Goal: Task Accomplishment & Management: Complete application form

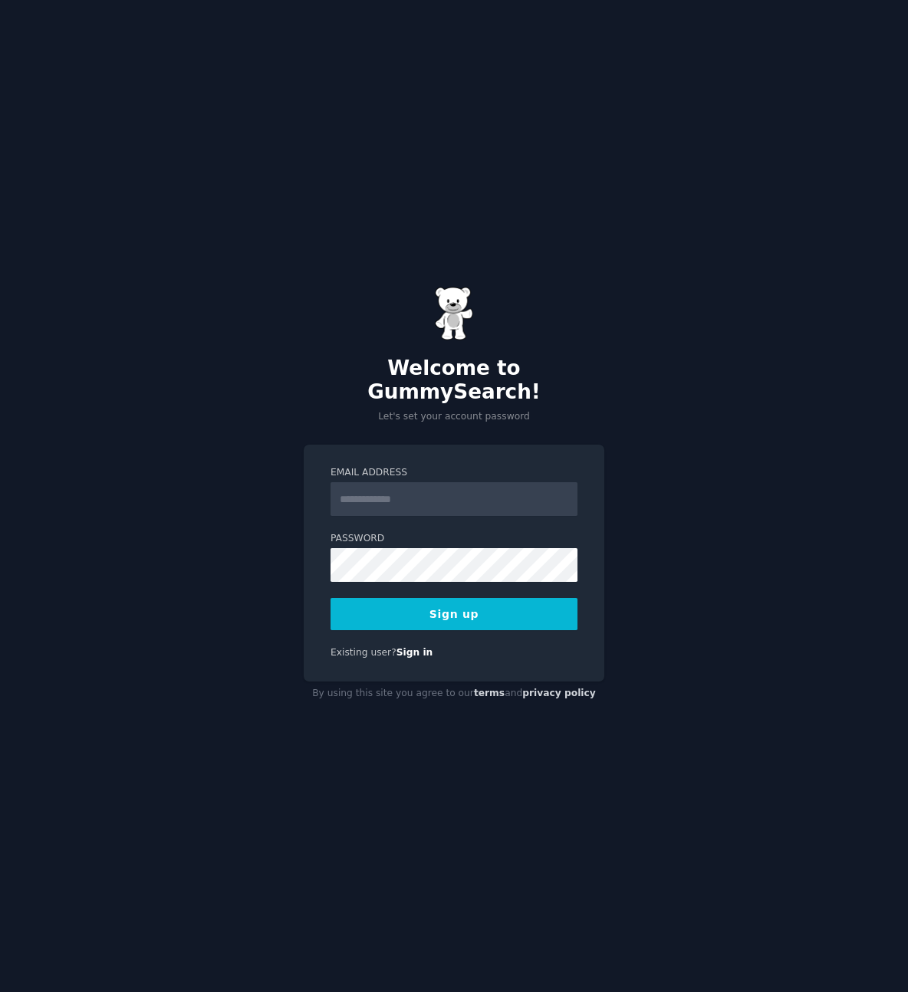
click at [482, 483] on input "Email Address" at bounding box center [453, 499] width 247 height 34
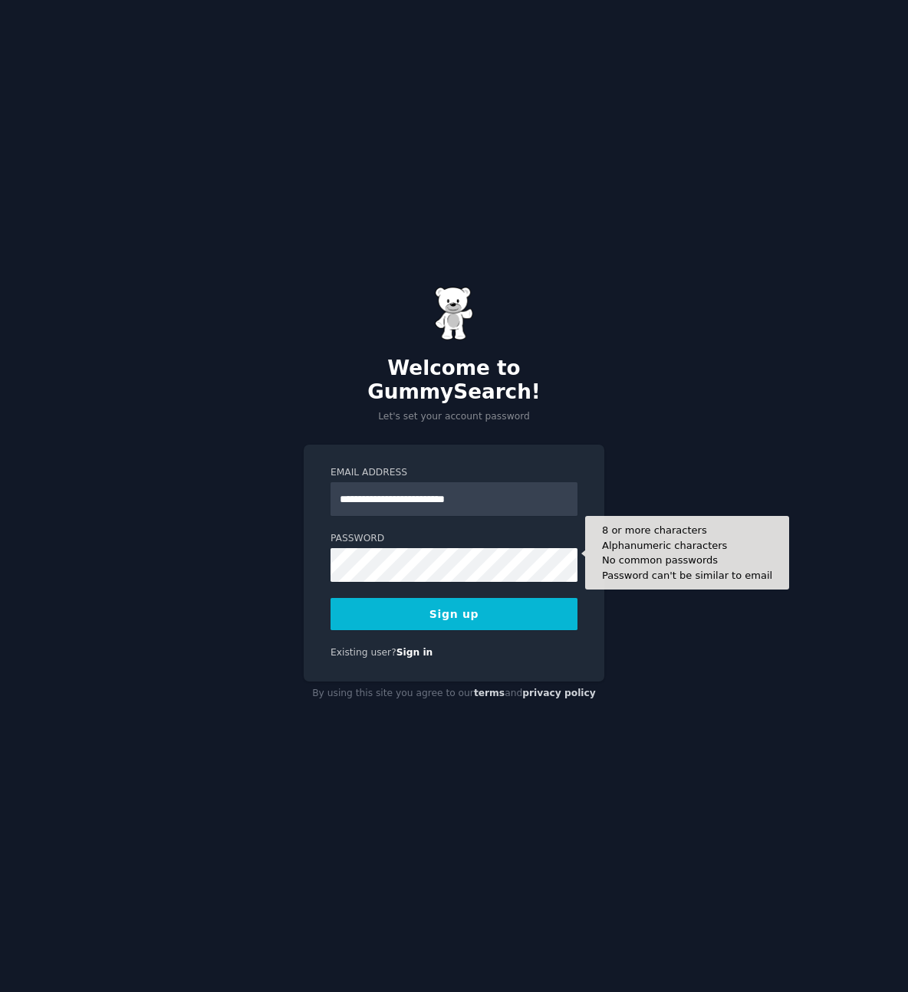
type input "**********"
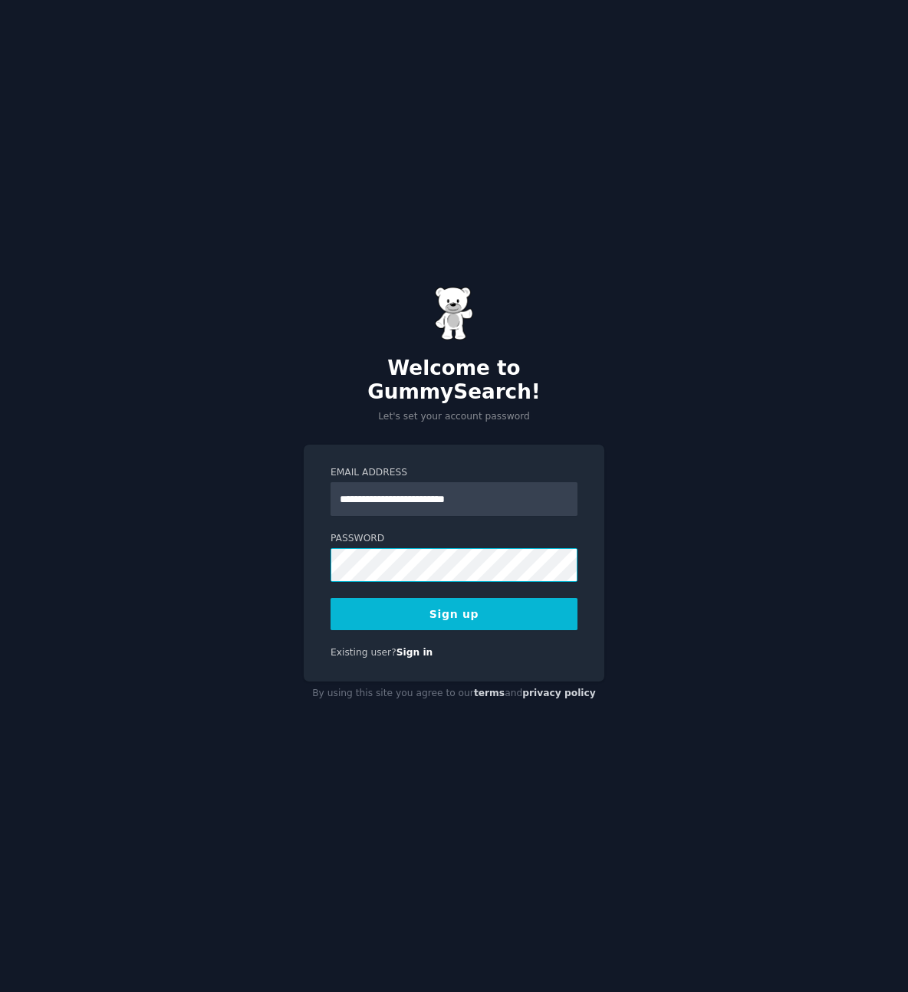
click at [308, 557] on div "**********" at bounding box center [454, 563] width 301 height 237
click at [325, 554] on div "**********" at bounding box center [454, 563] width 301 height 237
click at [465, 601] on button "Sign up" at bounding box center [453, 614] width 247 height 32
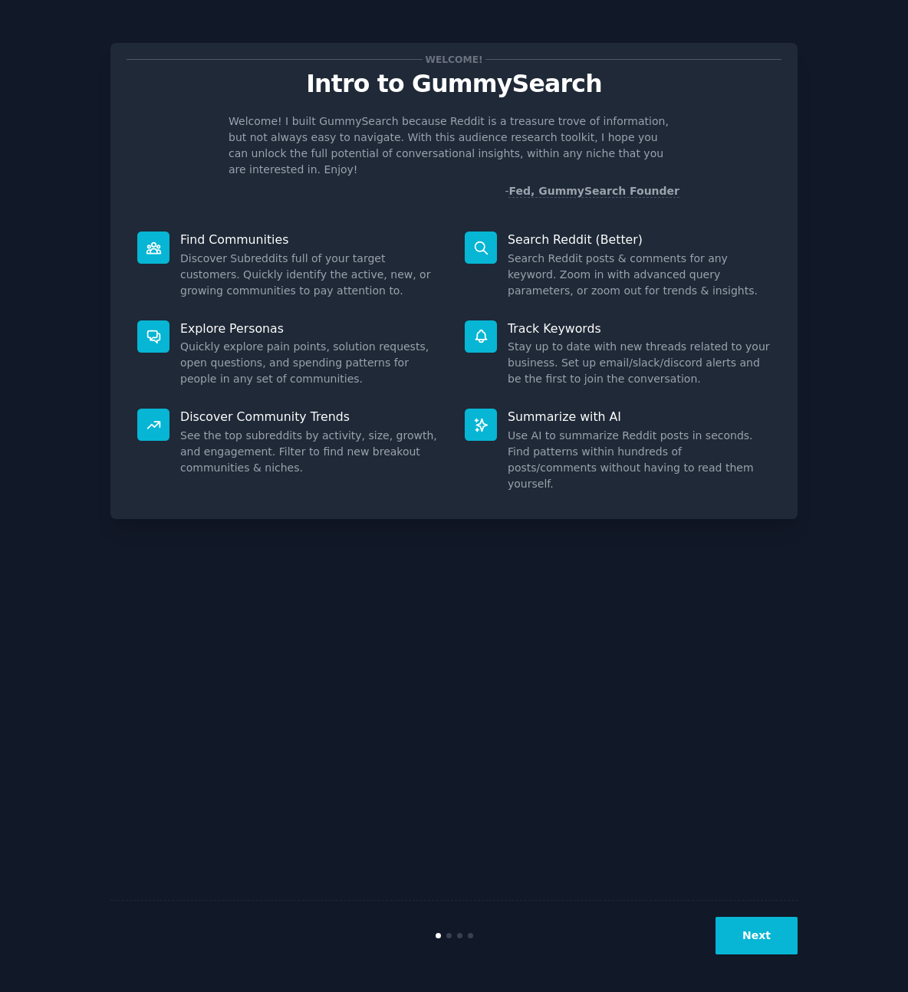
click at [624, 659] on div "Welcome! Intro to GummySearch Welcome! I built GummySearch because Reddit is a …" at bounding box center [453, 495] width 687 height 949
click at [769, 925] on button "Next" at bounding box center [756, 936] width 82 height 38
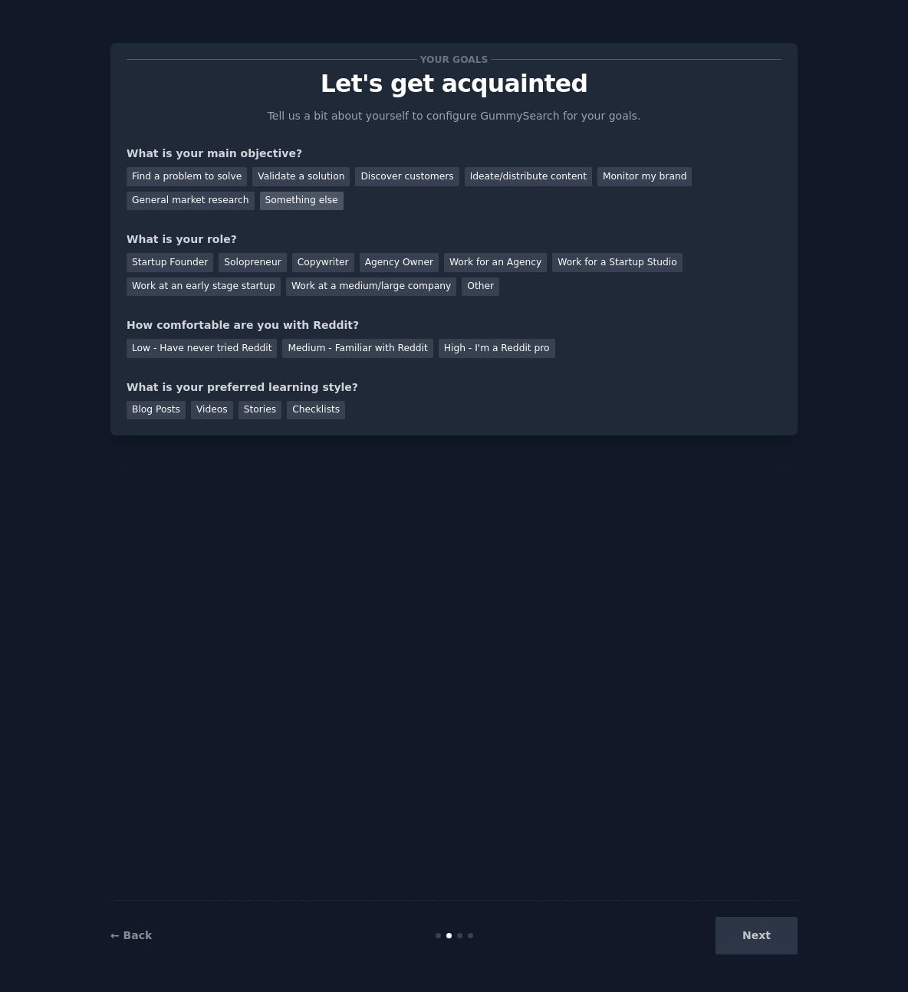
click at [297, 201] on div "Something else" at bounding box center [302, 201] width 84 height 19
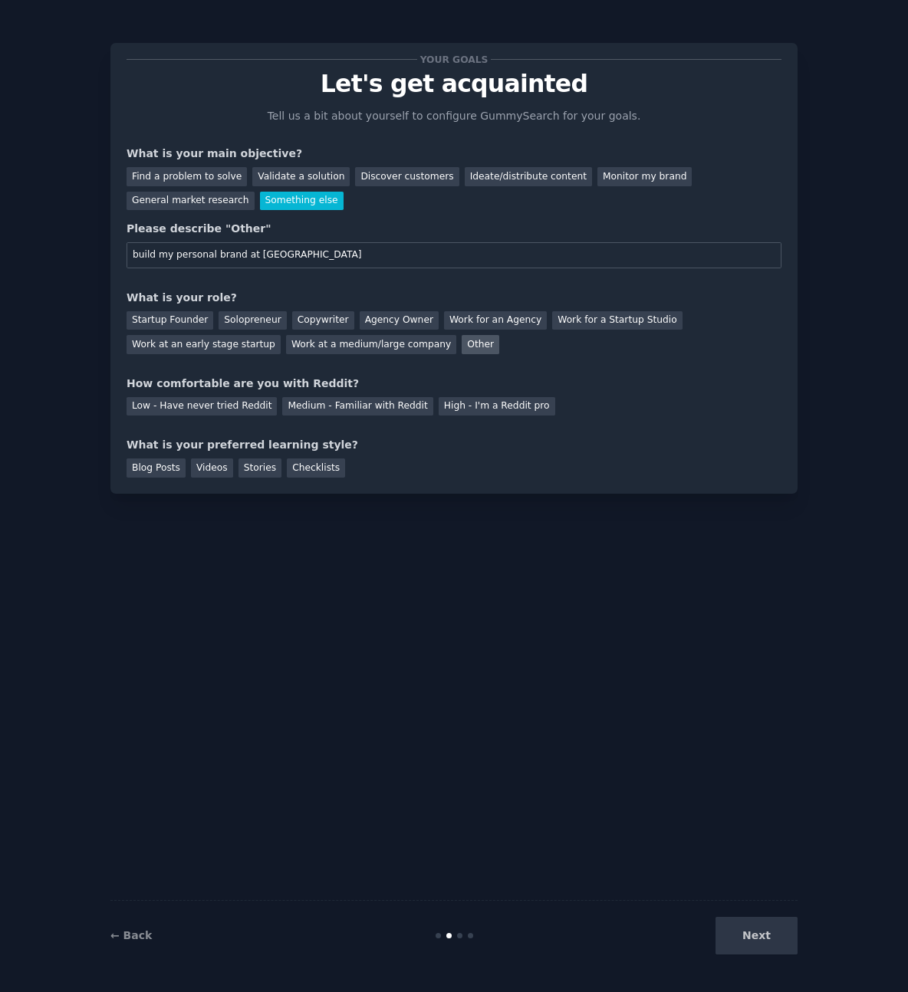
type input "build my personal brand at Linkedin"
click at [462, 345] on div "Other" at bounding box center [481, 344] width 38 height 19
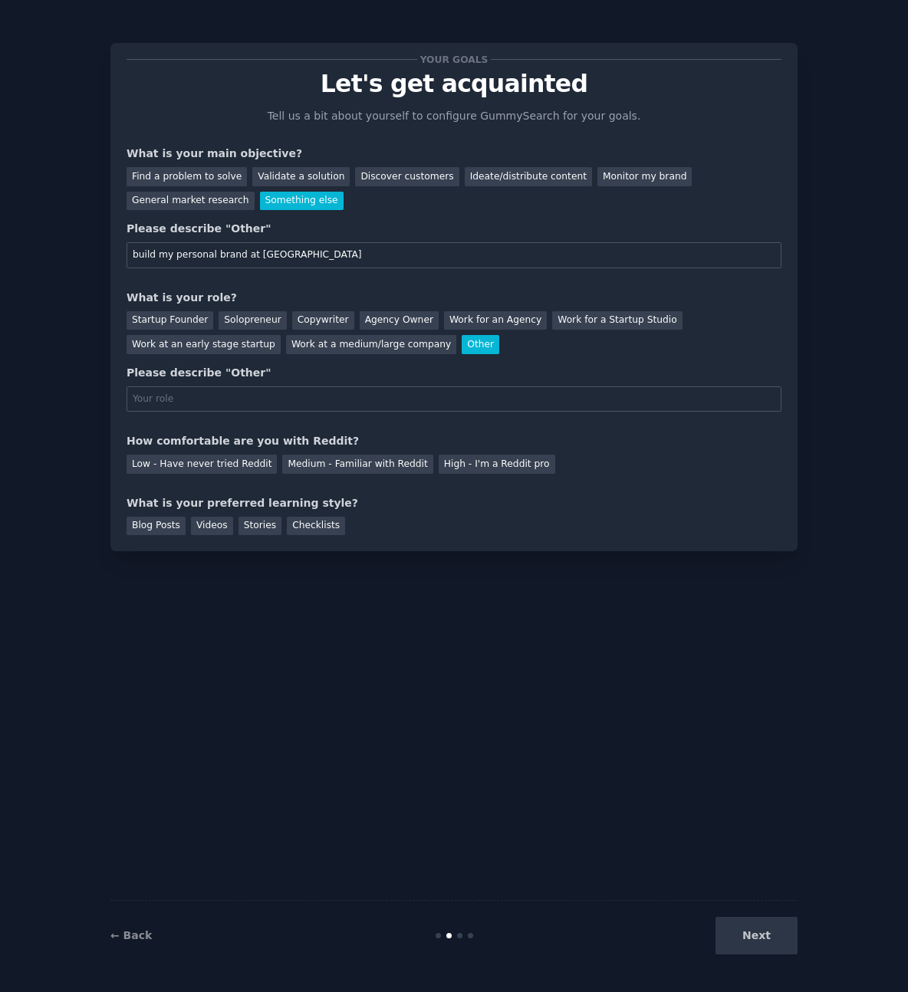
click at [304, 403] on input "text" at bounding box center [454, 399] width 655 height 26
type input "Sales manager"
click at [232, 467] on div "Low - Have never tried Reddit" at bounding box center [202, 464] width 150 height 19
click at [209, 531] on div "Videos" at bounding box center [212, 526] width 42 height 19
click at [149, 529] on div "Blog Posts" at bounding box center [156, 526] width 59 height 19
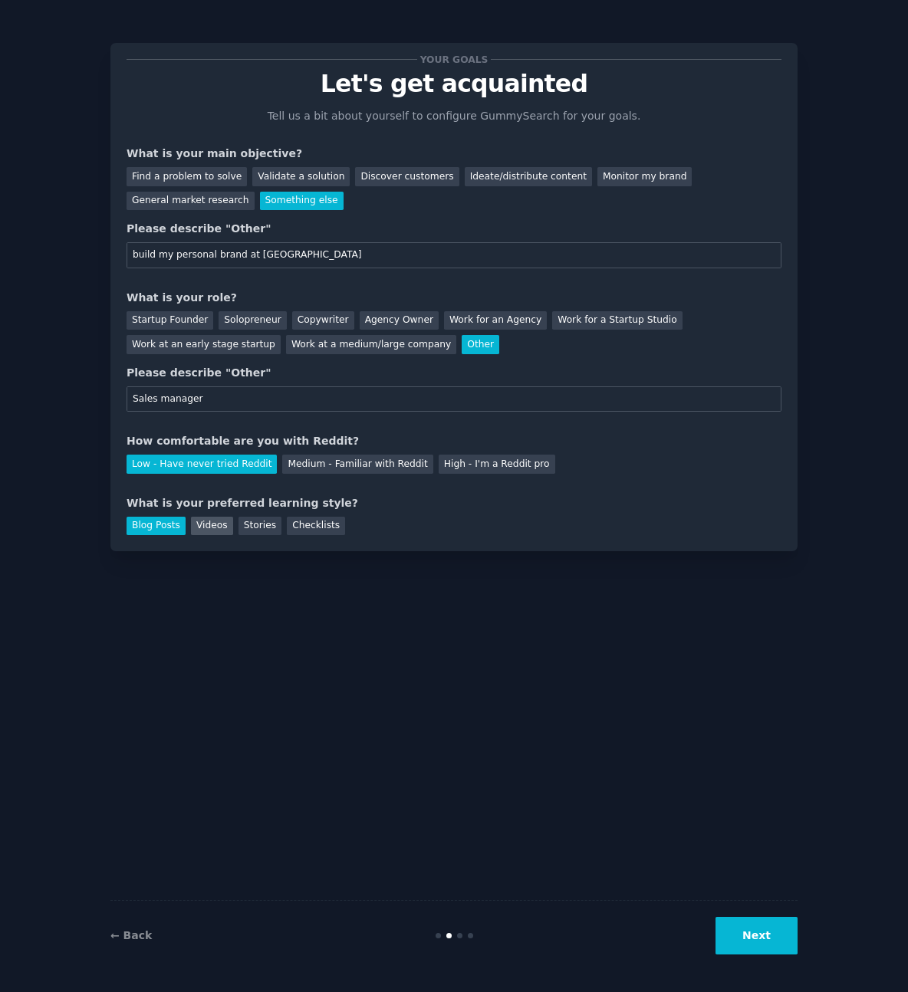
click at [220, 527] on div "Videos" at bounding box center [212, 526] width 42 height 19
click at [153, 519] on div "Blog Posts" at bounding box center [156, 526] width 59 height 19
click at [217, 524] on div "Videos" at bounding box center [212, 526] width 42 height 19
click at [791, 949] on button "Next" at bounding box center [756, 936] width 82 height 38
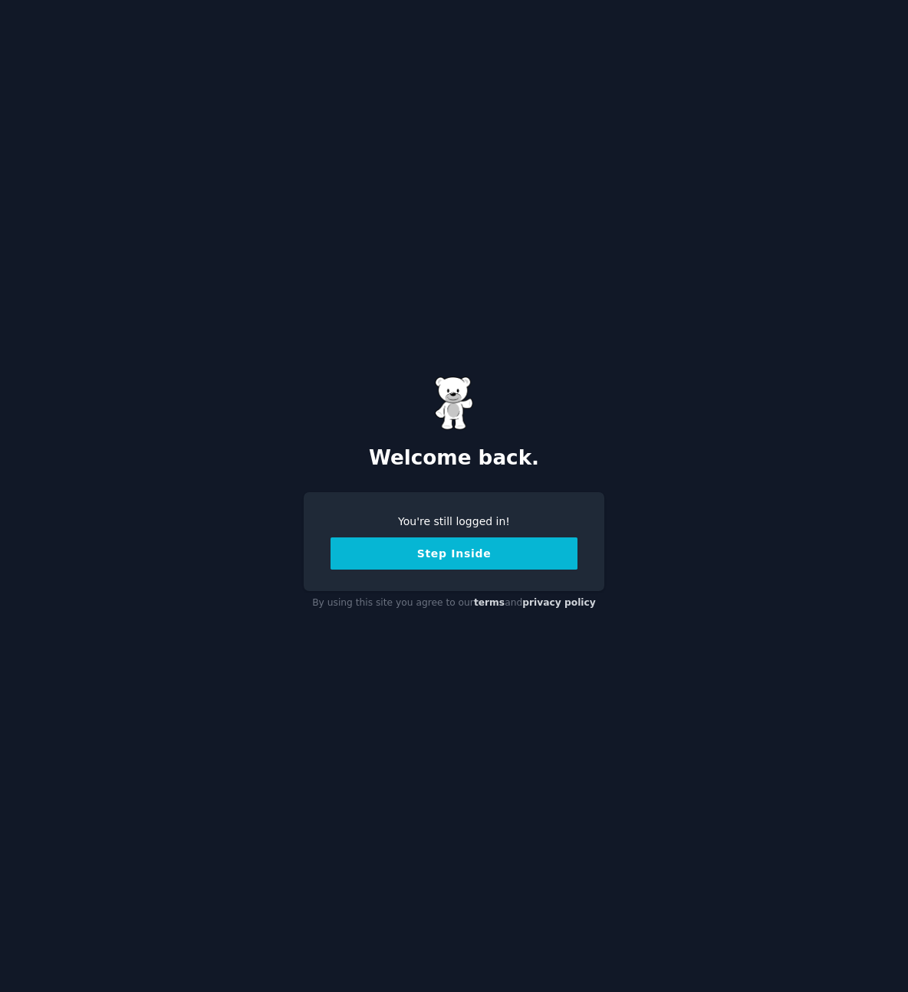
click at [428, 561] on button "Step Inside" at bounding box center [453, 553] width 247 height 32
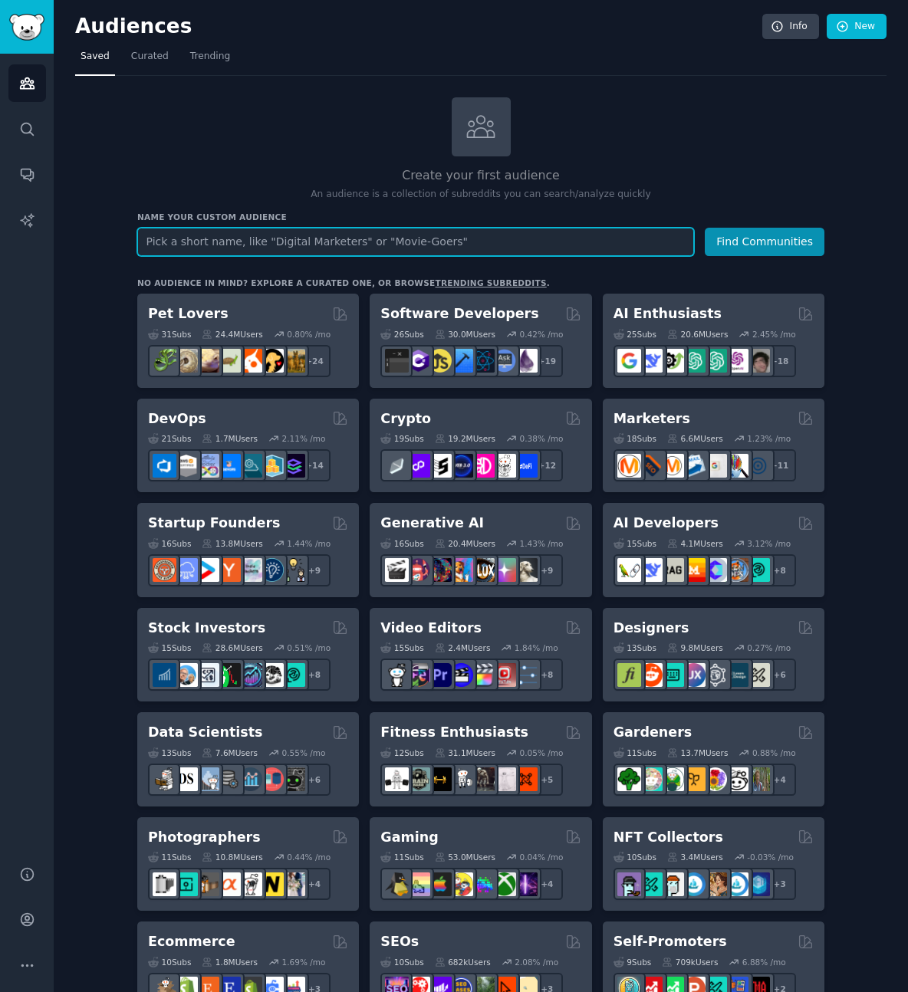
click at [411, 239] on input "text" at bounding box center [415, 242] width 557 height 28
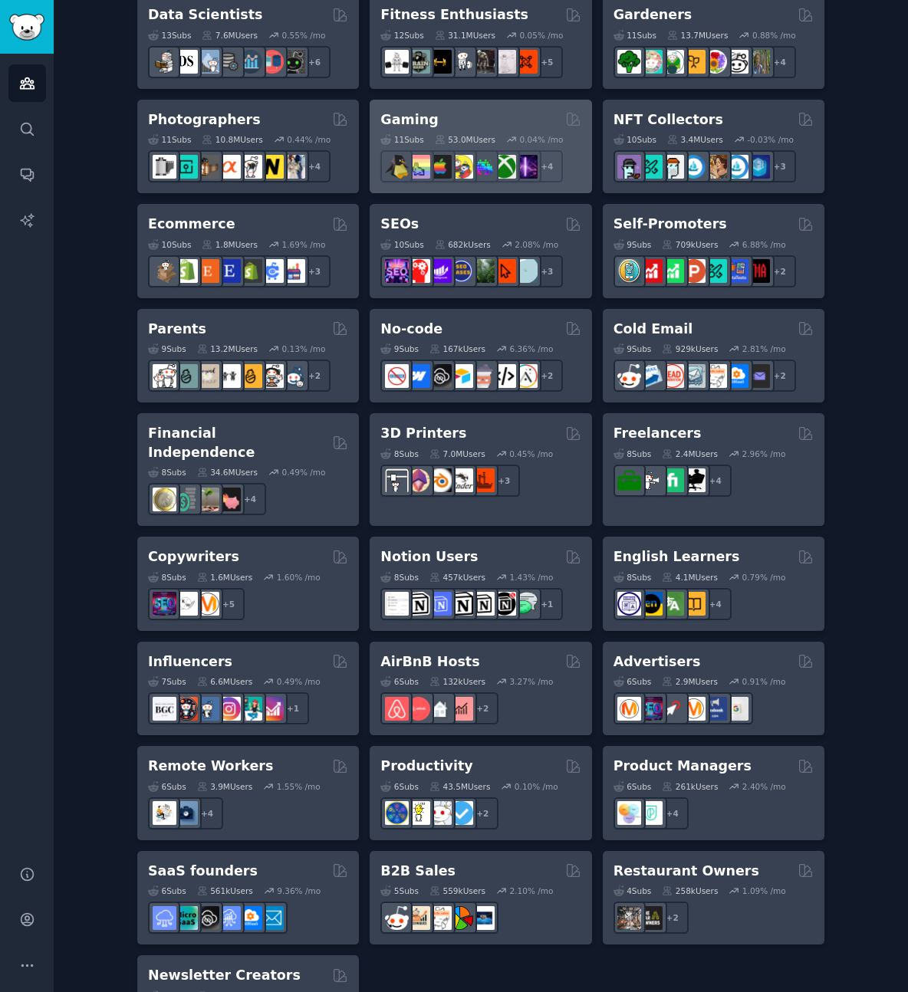
scroll to position [777, 0]
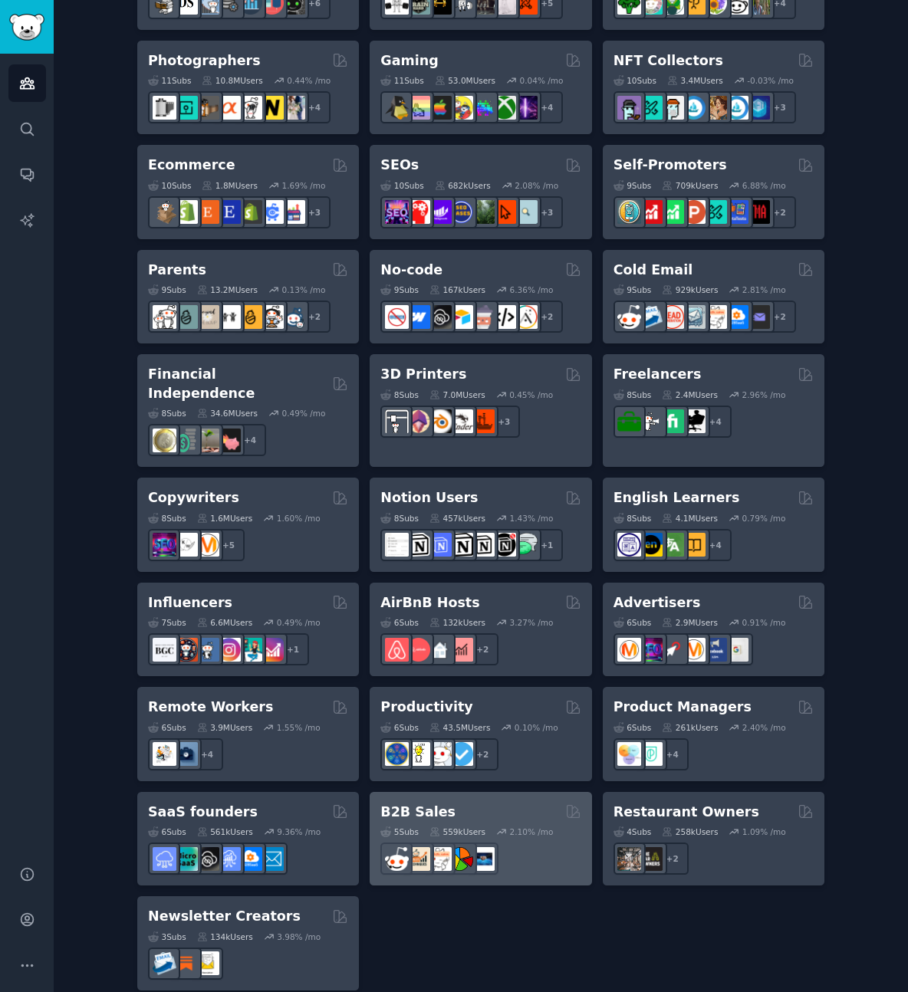
click at [435, 803] on h2 "B2B Sales" at bounding box center [417, 812] width 75 height 19
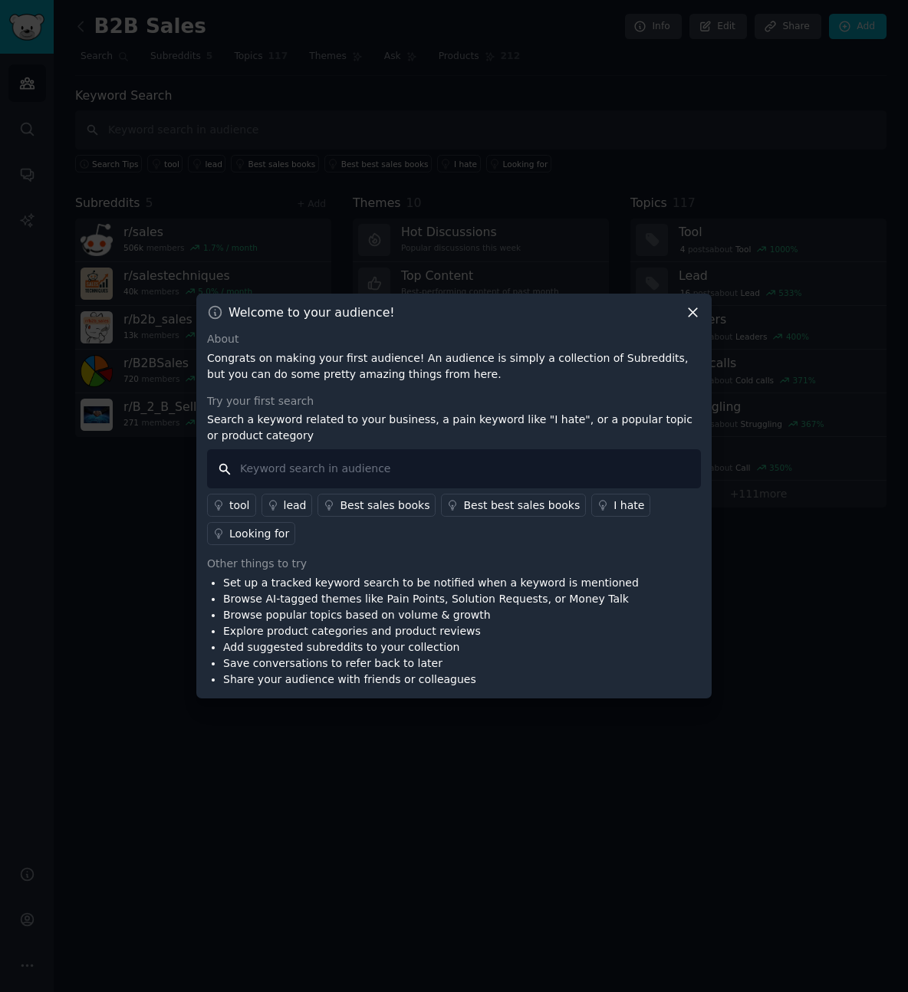
click at [481, 474] on input "text" at bounding box center [454, 468] width 494 height 39
type input "a"
